Goal: Task Accomplishment & Management: Complete application form

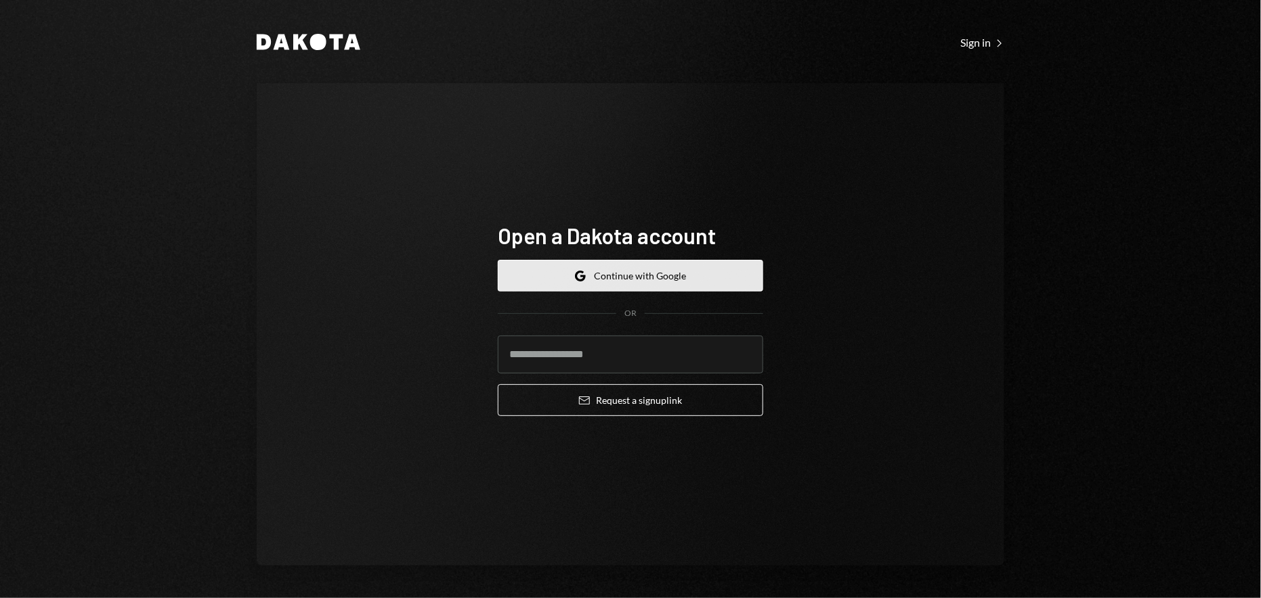
click at [631, 278] on button "Google Continue with Google" at bounding box center [630, 276] width 265 height 32
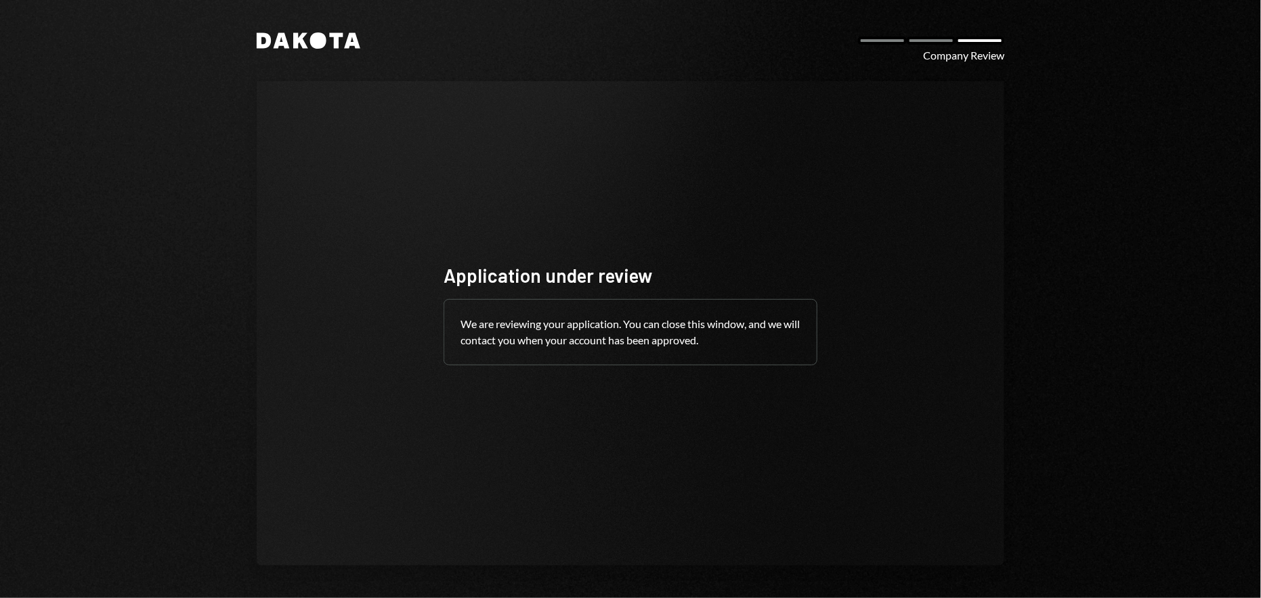
click at [998, 43] on div at bounding box center [979, 41] width 49 height 8
drag, startPoint x: 529, startPoint y: 322, endPoint x: 610, endPoint y: 320, distance: 81.3
click at [602, 319] on div "We are reviewing your application. You can close this window, and we will conta…" at bounding box center [630, 332] width 372 height 65
drag, startPoint x: 643, startPoint y: 320, endPoint x: 791, endPoint y: 341, distance: 149.7
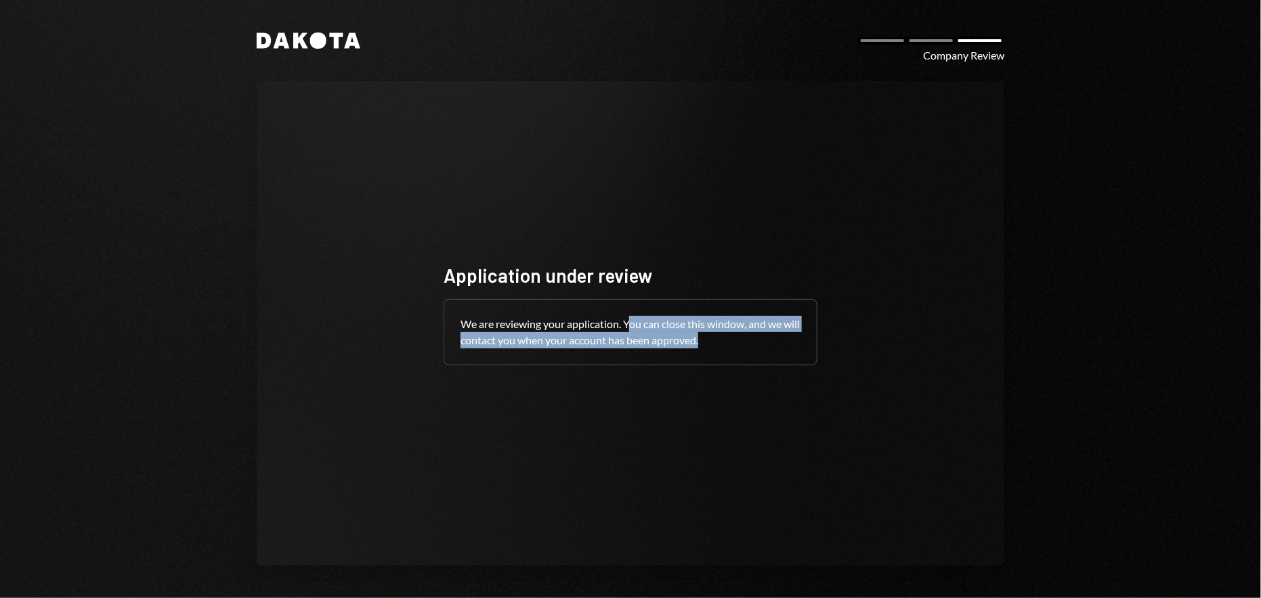
click at [780, 339] on div "We are reviewing your application. You can close this window, and we will conta…" at bounding box center [630, 332] width 372 height 65
click at [791, 341] on div "We are reviewing your application. You can close this window, and we will conta…" at bounding box center [630, 332] width 372 height 65
click at [309, 37] on icon "Dakota" at bounding box center [309, 40] width 104 height 16
drag, startPoint x: 309, startPoint y: 37, endPoint x: 299, endPoint y: 29, distance: 12.6
click at [309, 37] on icon "Dakota" at bounding box center [309, 40] width 104 height 16
